Goal: Task Accomplishment & Management: Complete application form

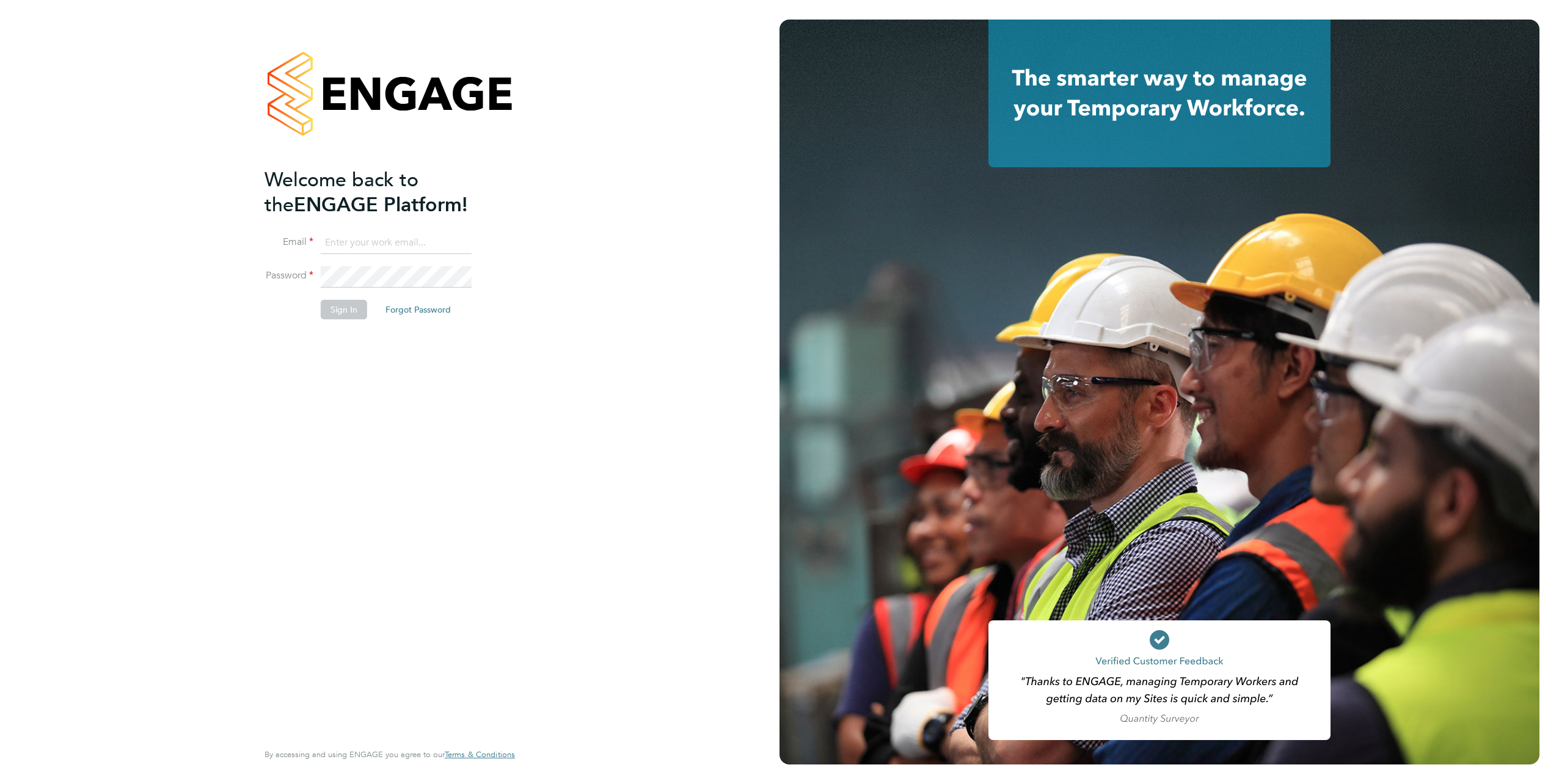
type input "[PERSON_NAME][EMAIL_ADDRESS][DOMAIN_NAME]"
click at [346, 309] on button "Sign In" at bounding box center [344, 309] width 46 height 19
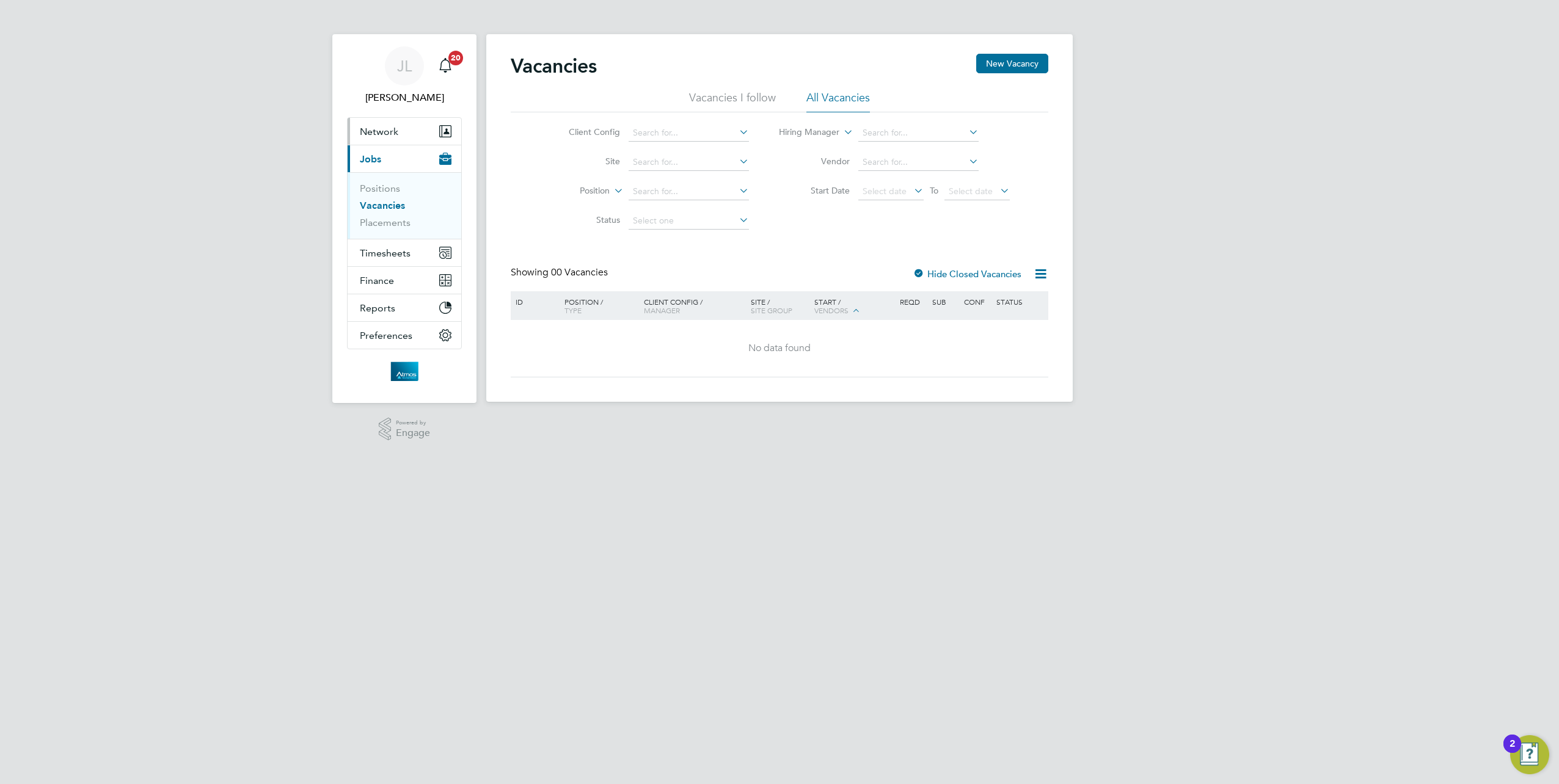
click at [387, 127] on span "Network" at bounding box center [378, 131] width 38 height 11
click at [389, 212] on link "Workers" at bounding box center [378, 212] width 37 height 11
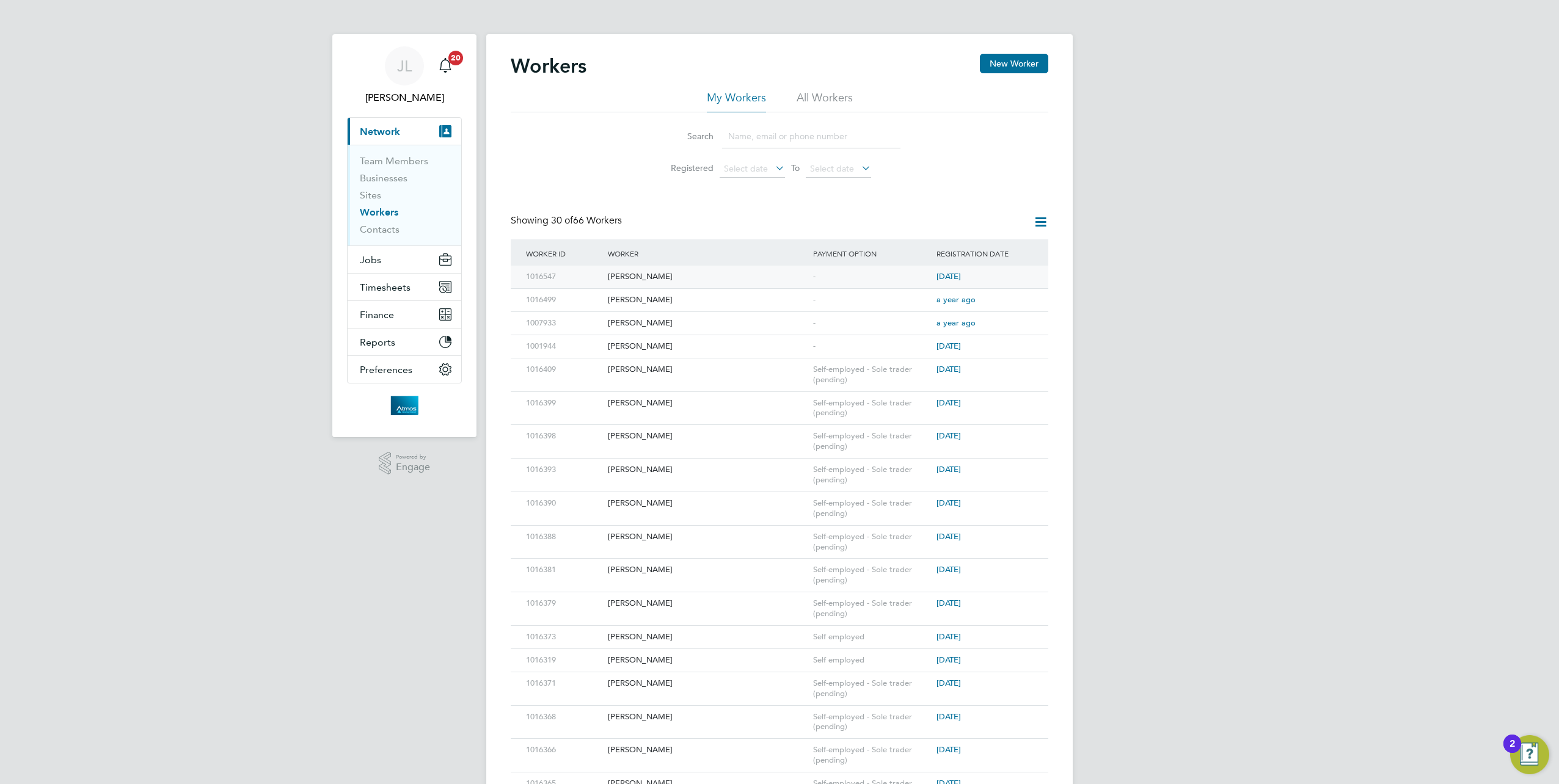
click at [640, 276] on div "Kayleigh Archer" at bounding box center [707, 277] width 205 height 22
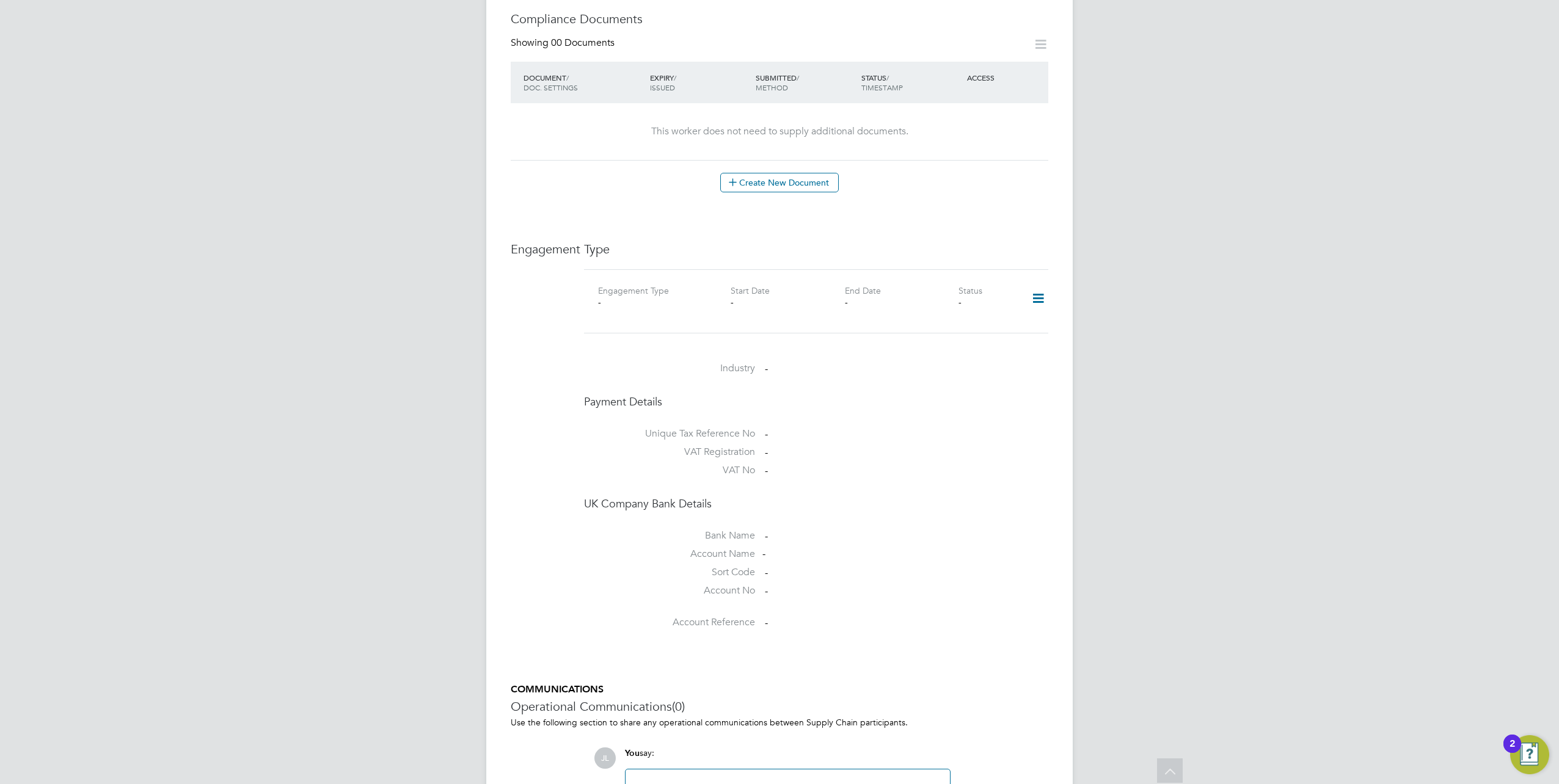
scroll to position [626, 0]
click at [1042, 285] on icon at bounding box center [1038, 298] width 22 height 28
click at [938, 338] on li "Add Engagement Type" at bounding box center [975, 337] width 139 height 17
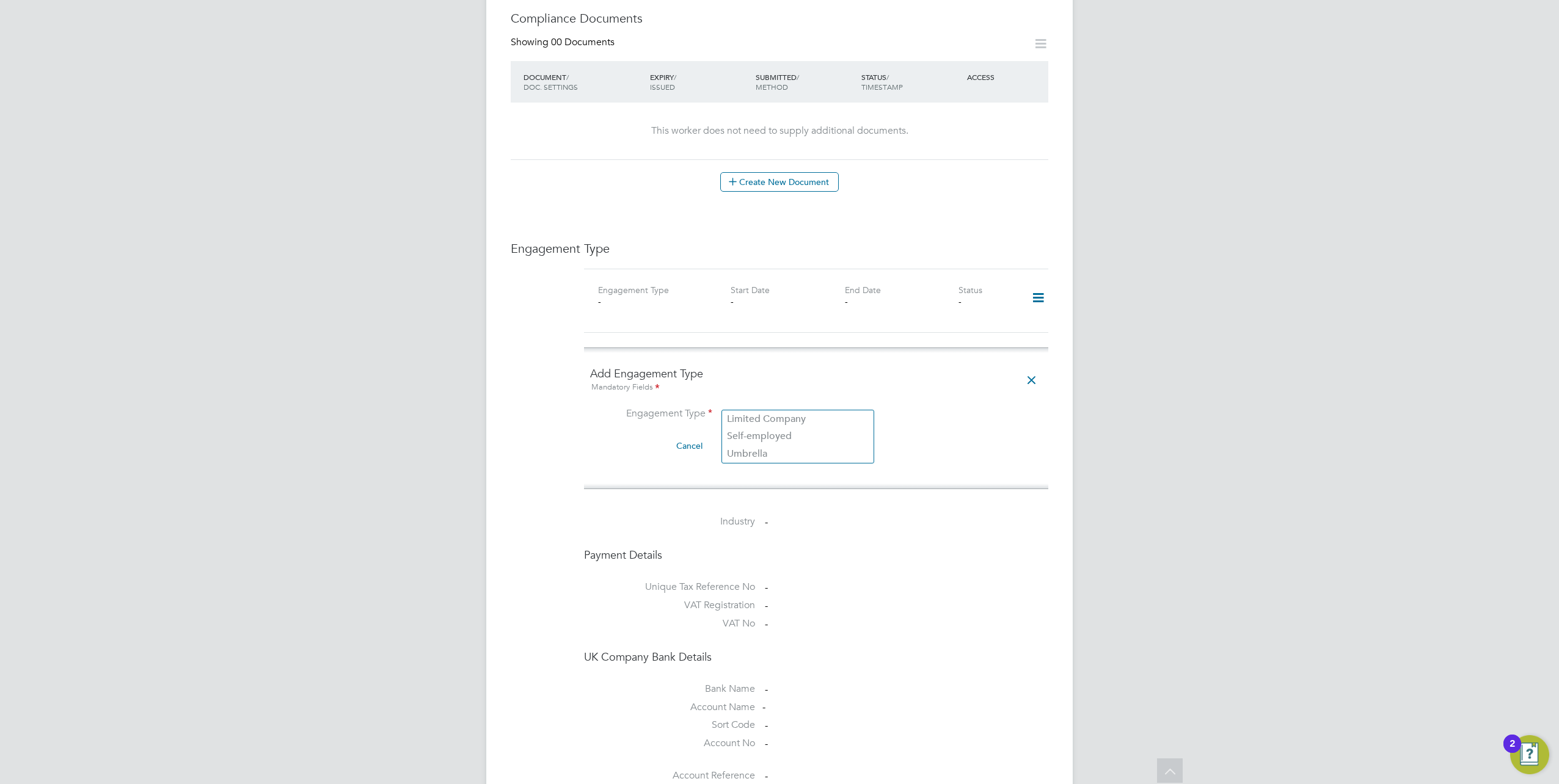
click at [787, 407] on input at bounding box center [797, 415] width 151 height 17
click at [760, 455] on li "Umbrella" at bounding box center [798, 454] width 151 height 18
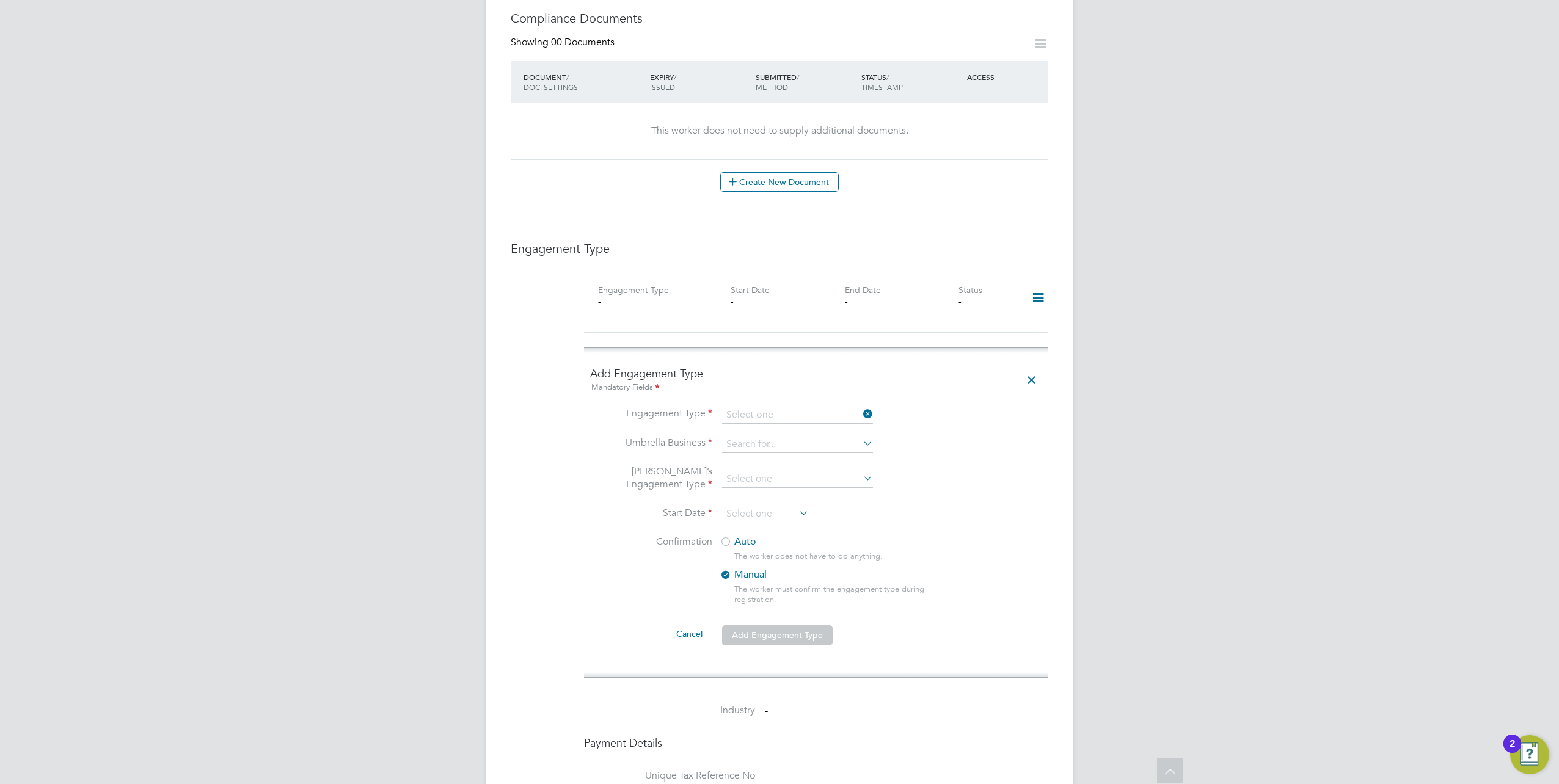
type input "Umbrella"
click at [759, 436] on input at bounding box center [797, 444] width 151 height 17
click at [766, 446] on li "Liquid Friday Limited" at bounding box center [798, 449] width 151 height 18
type input "Liquid Friday Limited"
click at [745, 471] on input at bounding box center [797, 479] width 151 height 17
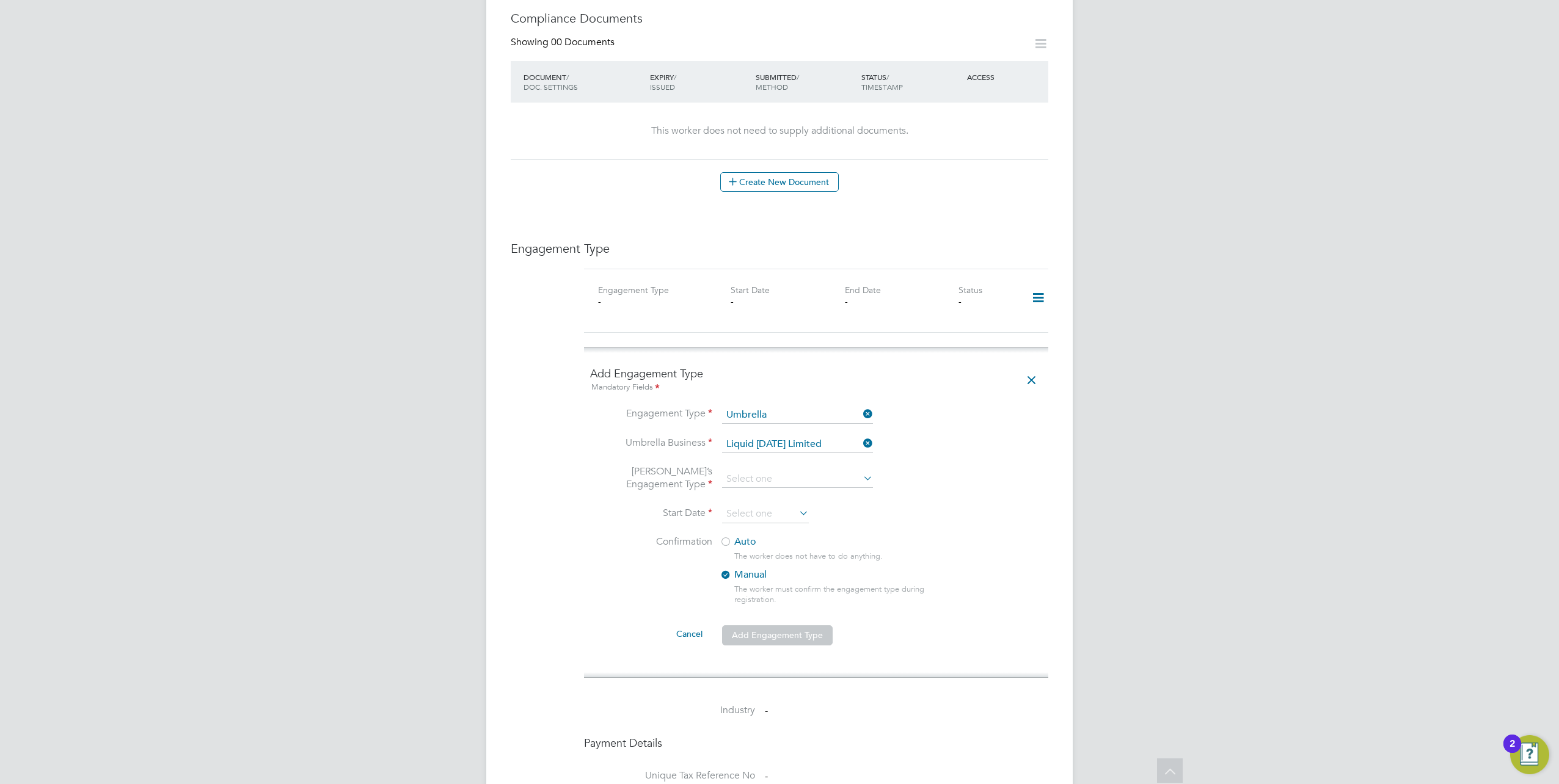
click at [750, 551] on li "PAYE Umbrella" at bounding box center [798, 553] width 151 height 18
type input "PAYE Umbrella"
click at [934, 516] on li "Start Date" at bounding box center [816, 520] width 452 height 31
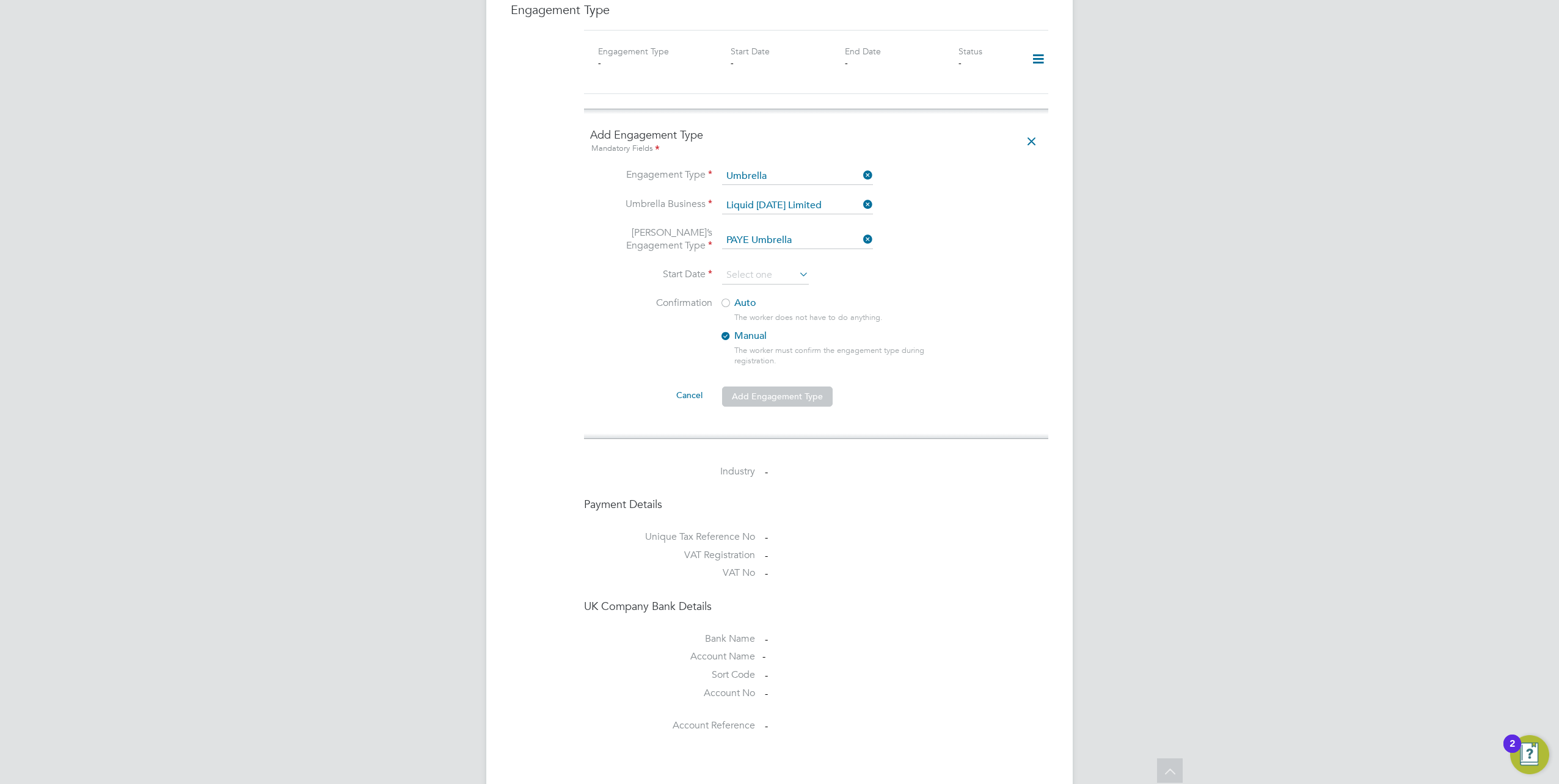
scroll to position [870, 0]
click at [726, 293] on div at bounding box center [725, 299] width 12 height 12
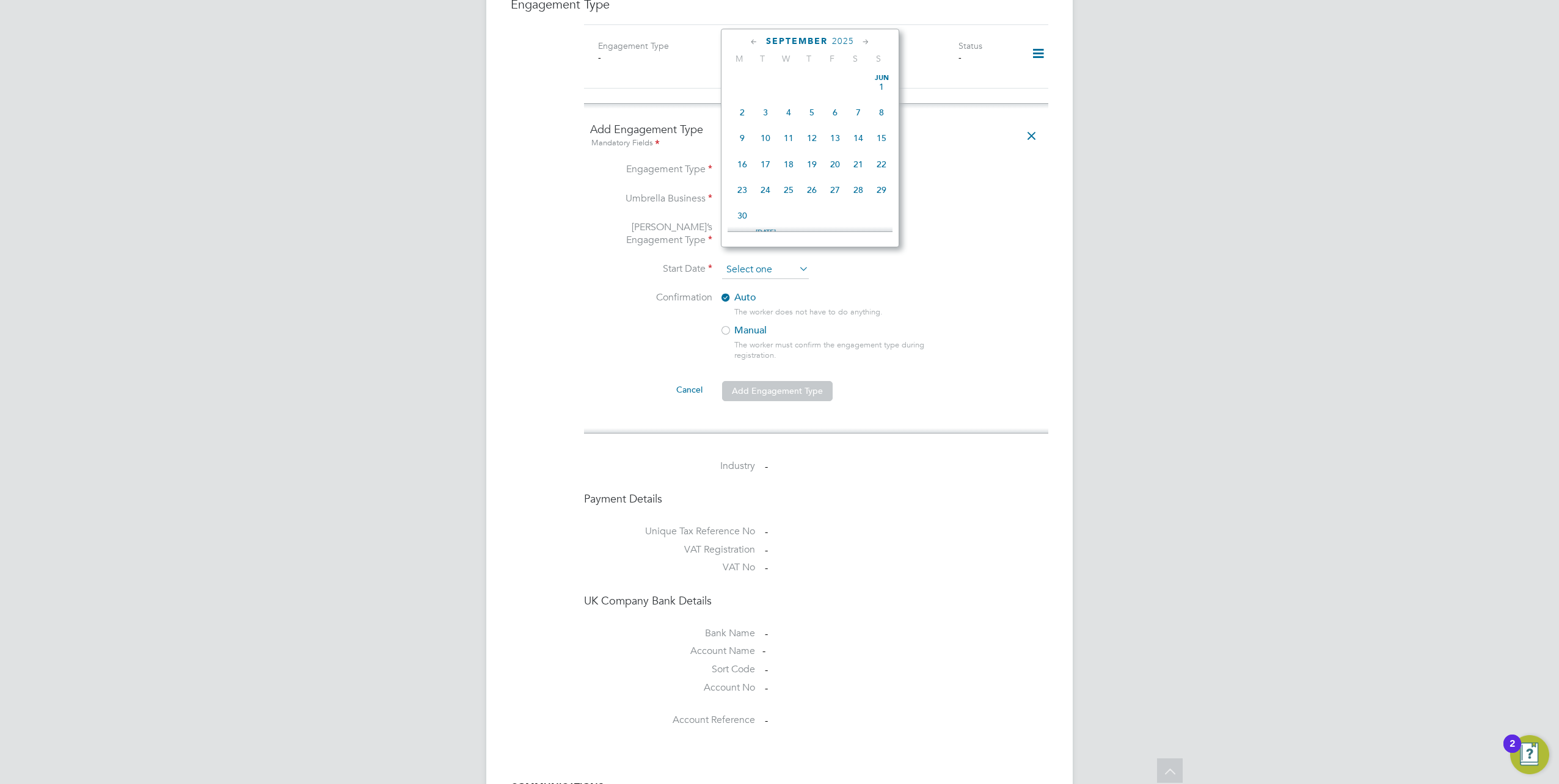
click at [767, 261] on input at bounding box center [766, 270] width 87 height 18
click at [752, 40] on icon at bounding box center [754, 42] width 11 height 13
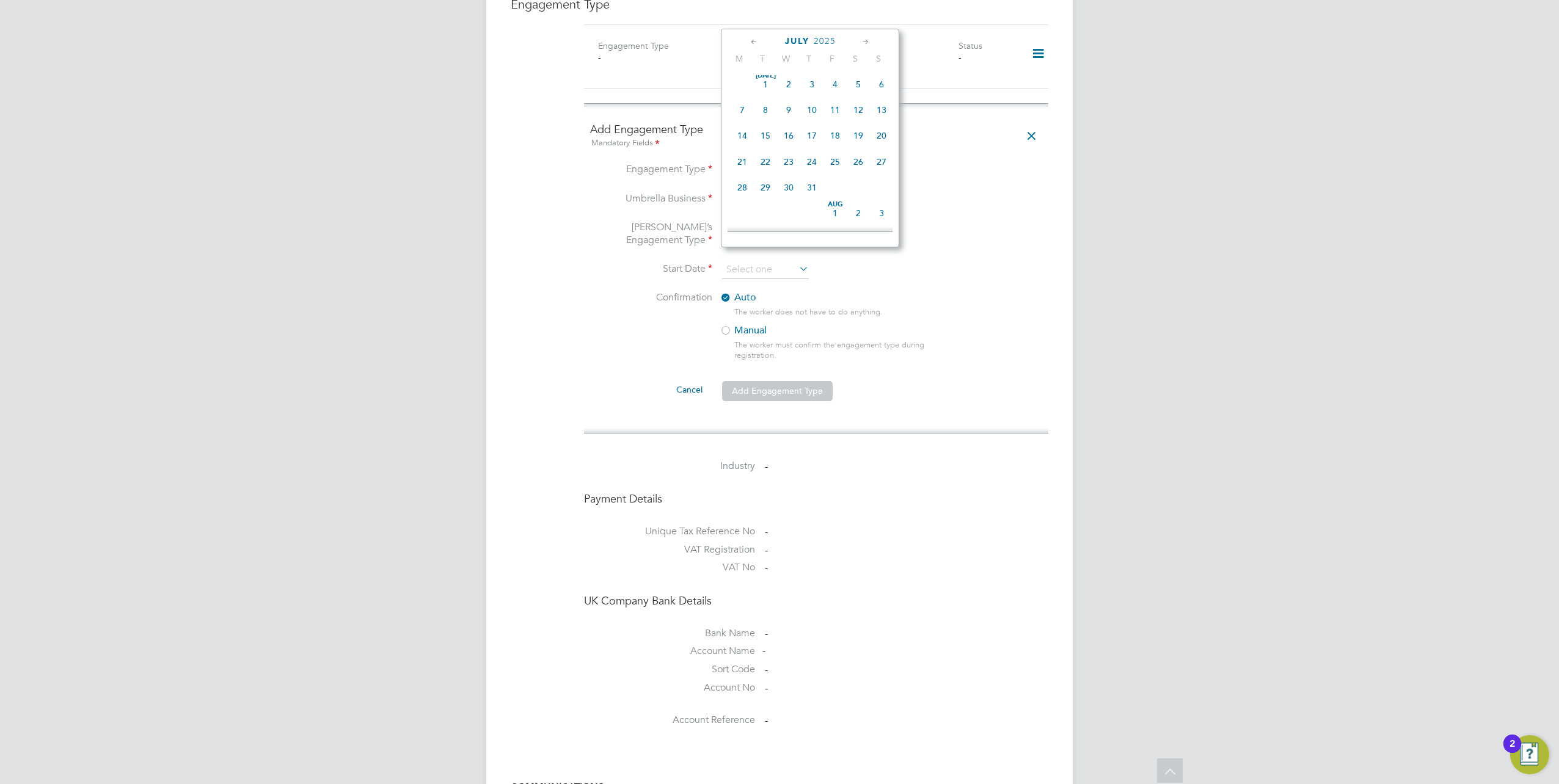
click at [752, 40] on icon at bounding box center [754, 42] width 11 height 13
click at [870, 39] on icon at bounding box center [865, 42] width 11 height 13
click at [739, 216] on span "30" at bounding box center [742, 213] width 23 height 23
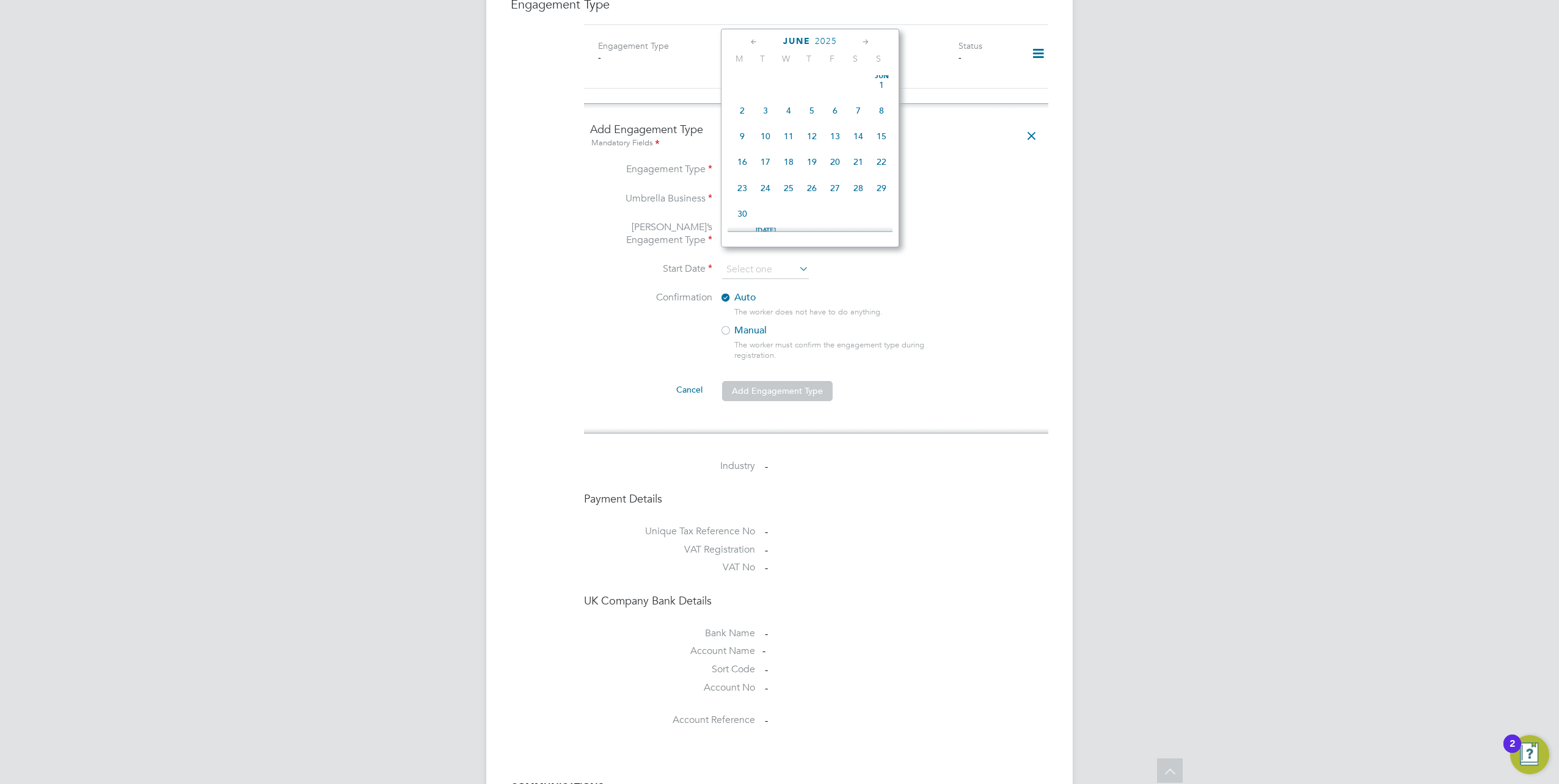
type input "30 Jun 2025"
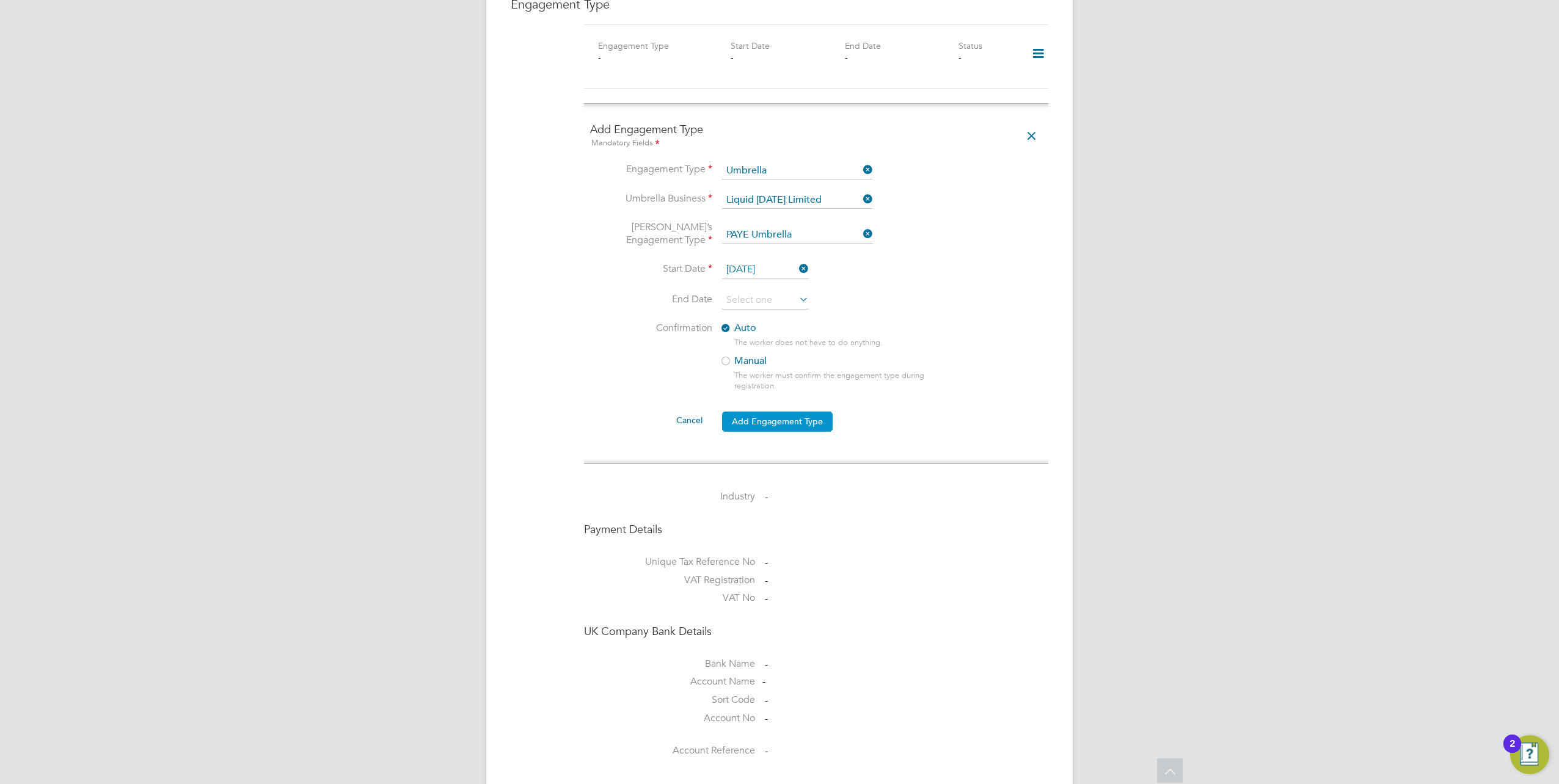
click at [772, 411] on button "Add Engagement Type" at bounding box center [778, 421] width 111 height 19
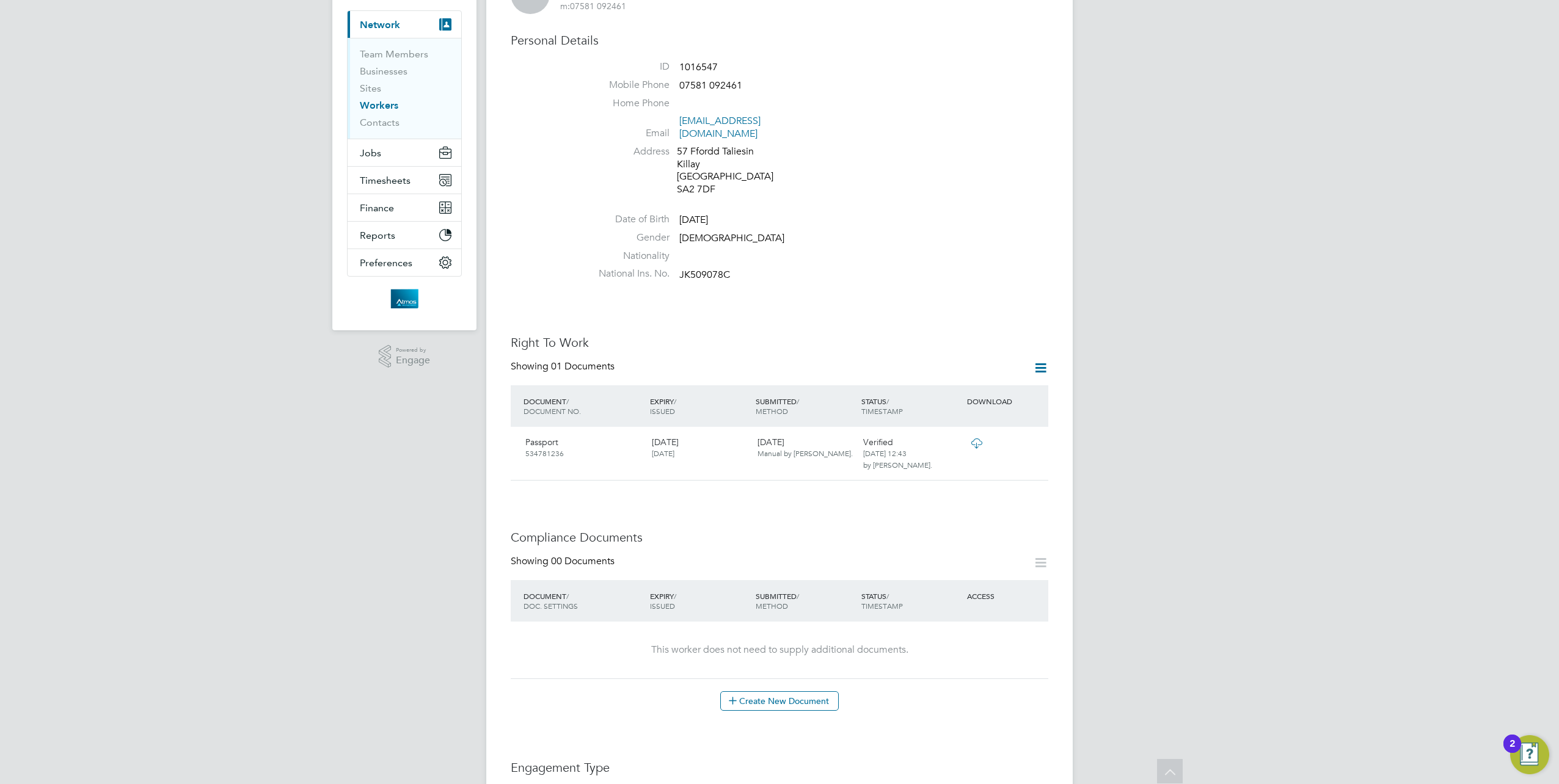
scroll to position [0, 0]
